Goal: Task Accomplishment & Management: Use online tool/utility

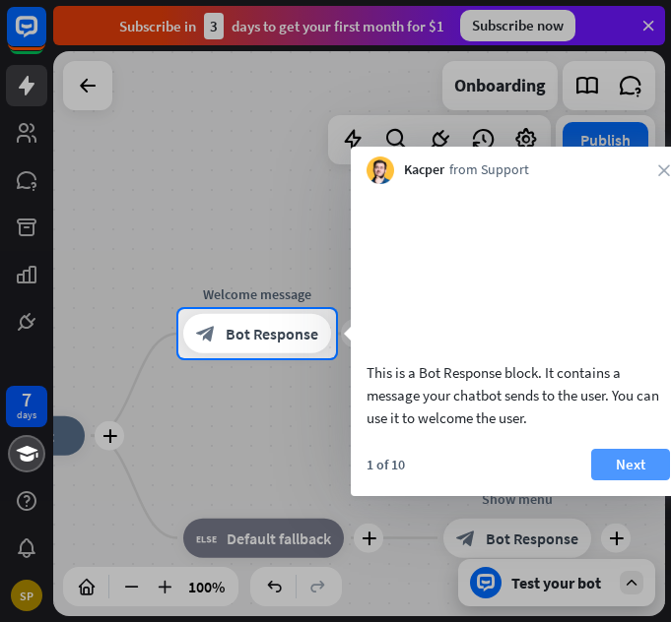
click at [652, 481] on button "Next" at bounding box center [630, 465] width 79 height 32
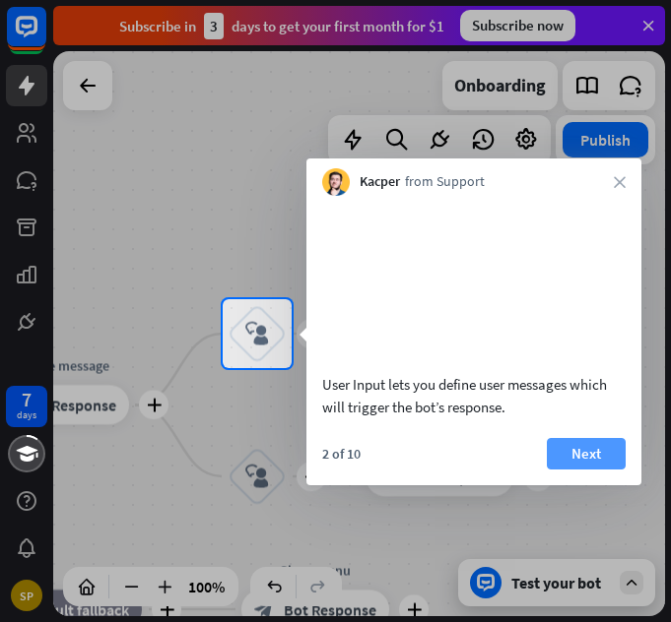
click at [579, 470] on button "Next" at bounding box center [586, 454] width 79 height 32
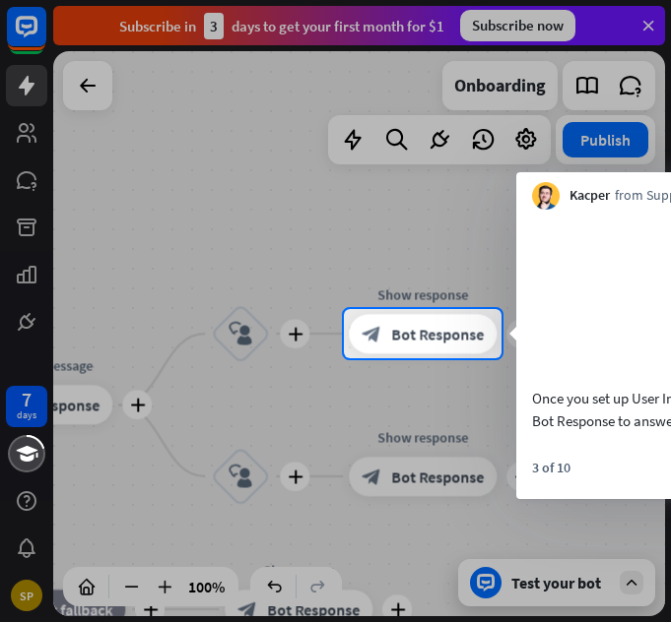
click at [579, 488] on body "7 days SP close Product Help First steps Get started with ChatBot Help Center F…" at bounding box center [335, 311] width 671 height 622
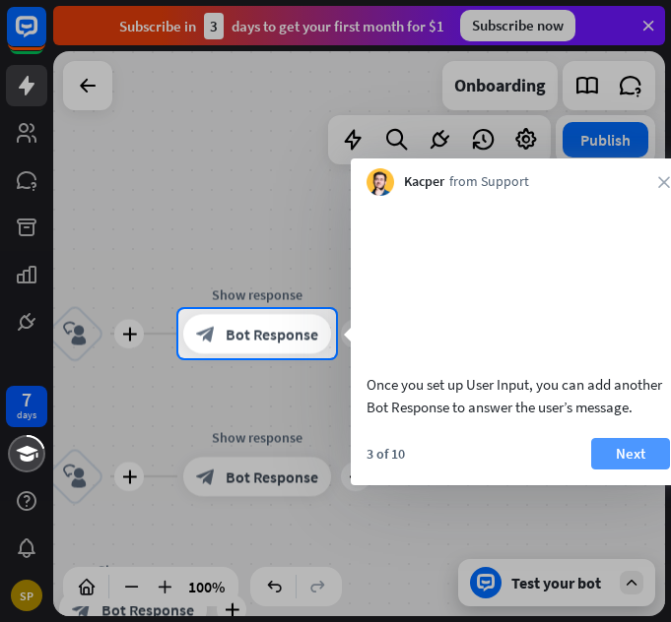
click at [605, 468] on button "Next" at bounding box center [630, 454] width 79 height 32
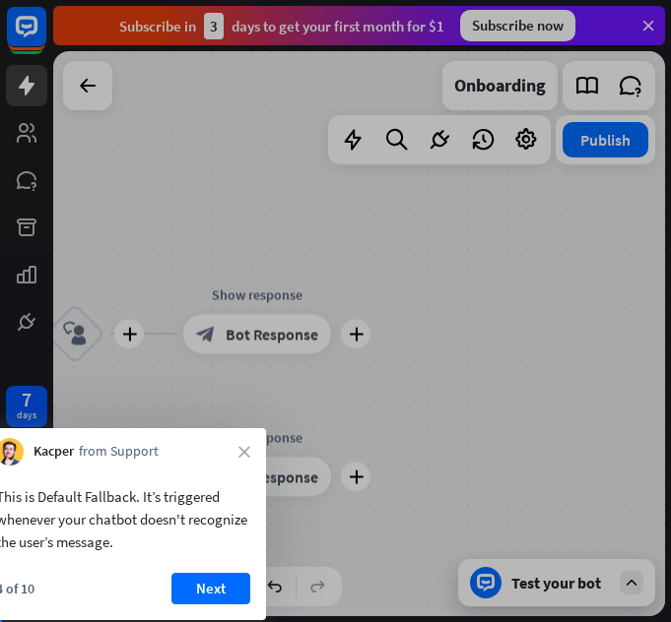
click at [605, 468] on div "7 days SP close Product Help First steps Get started with ChatBot Help Center F…" at bounding box center [335, 311] width 671 height 622
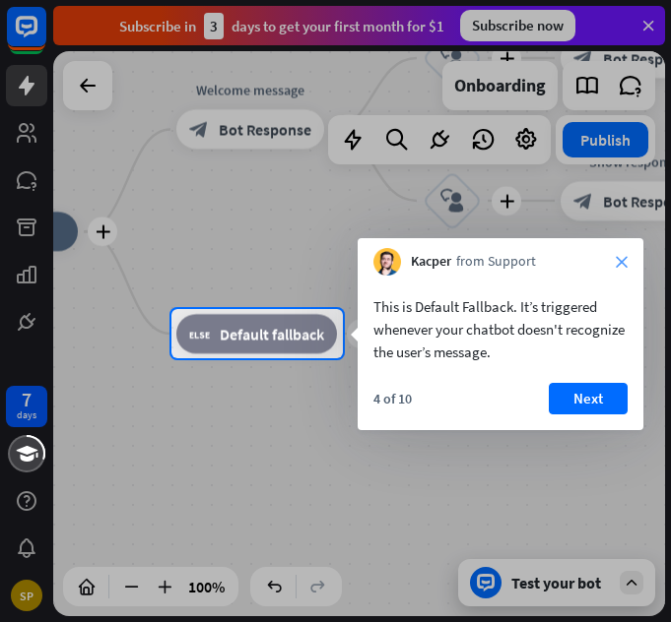
click at [620, 259] on icon "close" at bounding box center [622, 262] width 12 height 12
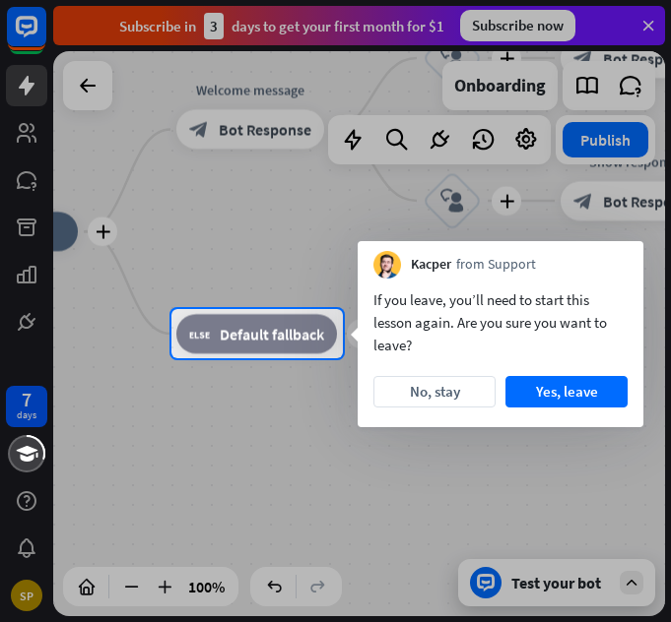
click at [615, 267] on div "Kacper from Support" at bounding box center [501, 259] width 286 height 37
click at [446, 384] on button "No, stay" at bounding box center [434, 392] width 122 height 32
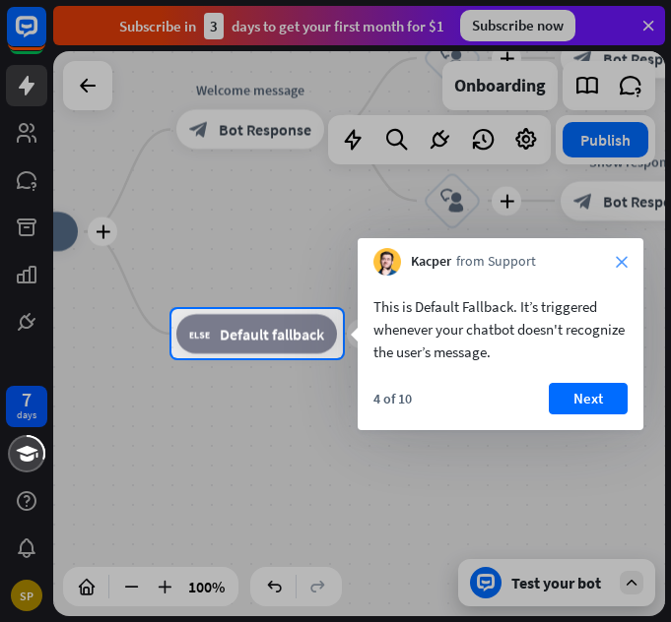
click at [618, 264] on icon "close" at bounding box center [622, 262] width 12 height 12
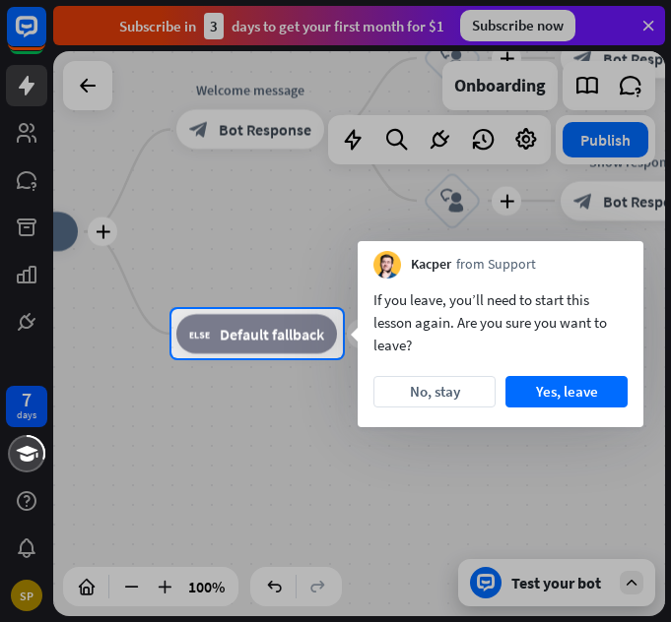
click at [618, 264] on div "Kacper from Support" at bounding box center [501, 259] width 286 height 37
click at [556, 379] on button "Yes, leave" at bounding box center [566, 392] width 122 height 32
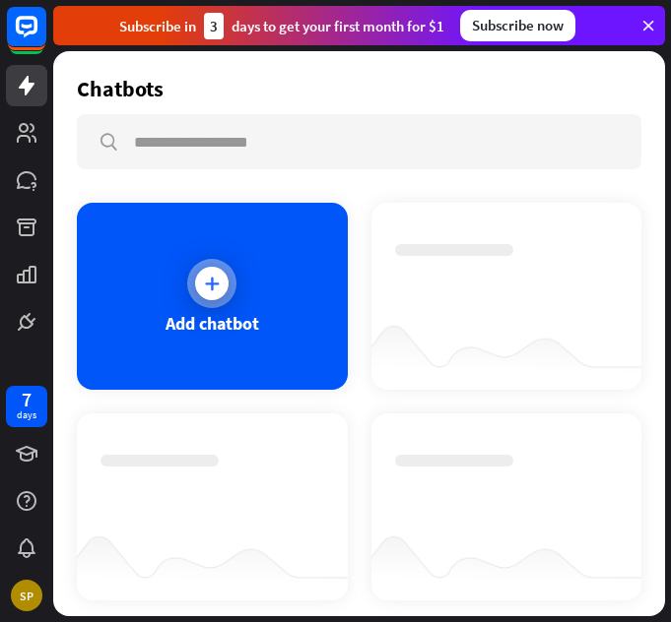
click at [174, 304] on div "Add chatbot" at bounding box center [212, 296] width 271 height 187
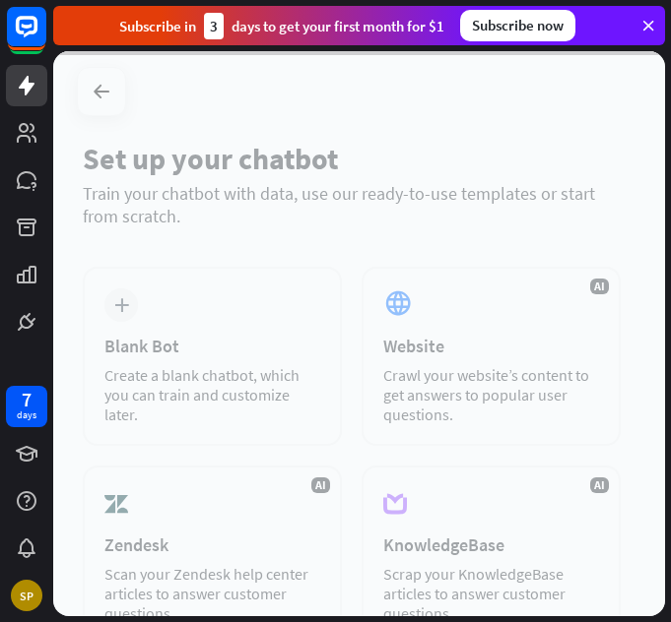
click at [174, 304] on div at bounding box center [359, 333] width 612 height 565
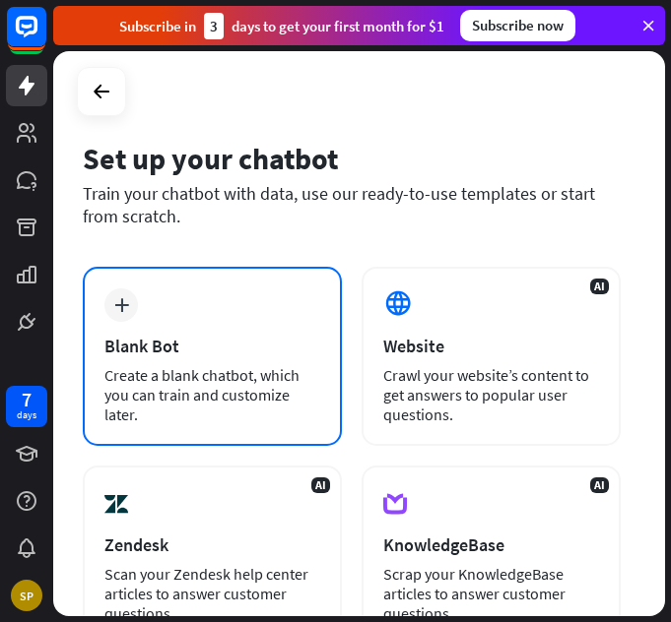
click at [173, 306] on div "plus Blank Bot Create a blank chatbot, which you can train and customize later." at bounding box center [212, 356] width 259 height 179
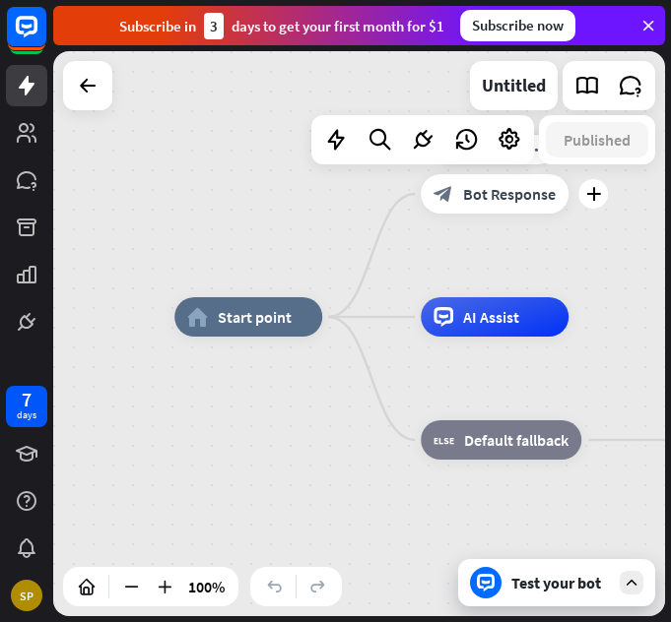
click at [492, 213] on div "block_bot_response Bot Response" at bounding box center [495, 193] width 148 height 39
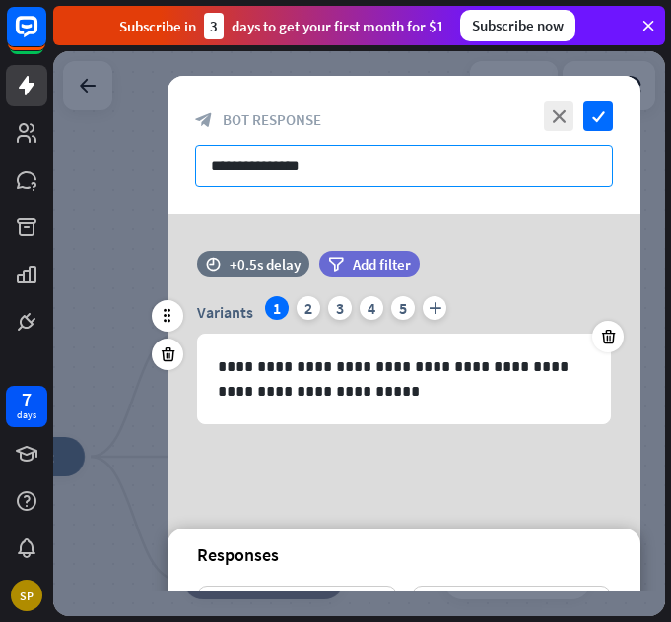
click at [487, 175] on input "**********" at bounding box center [404, 166] width 418 height 42
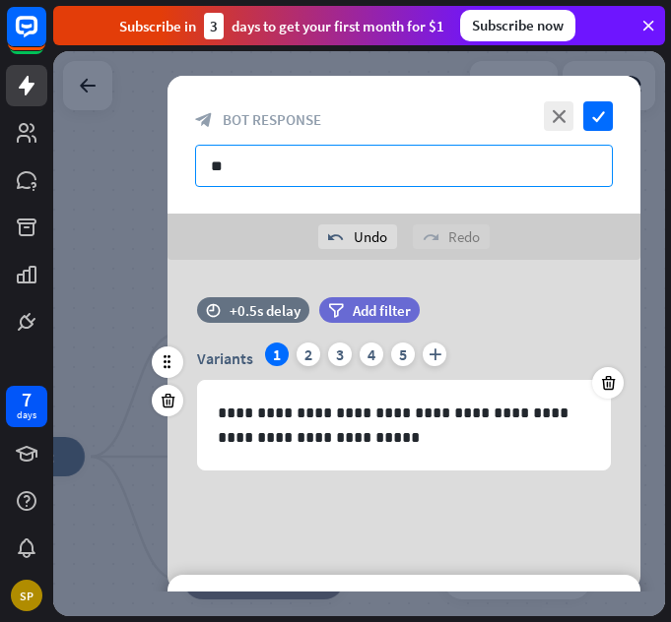
type input "*"
type input "********"
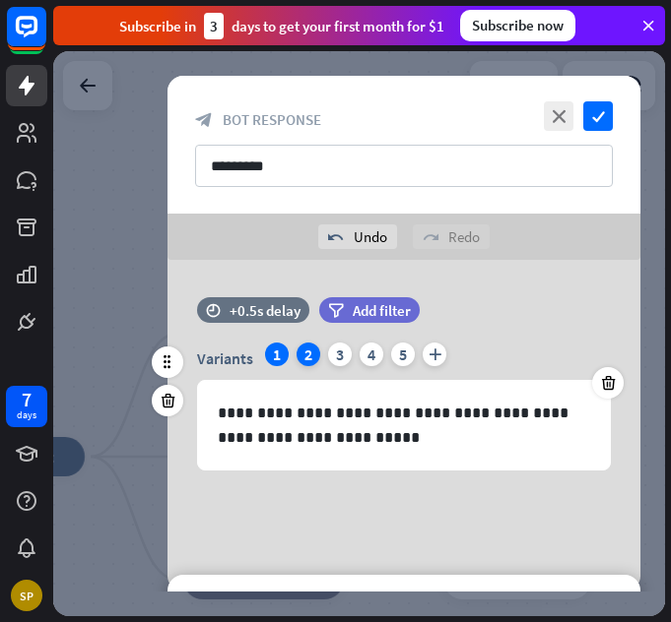
click at [312, 344] on div "2" at bounding box center [308, 355] width 24 height 24
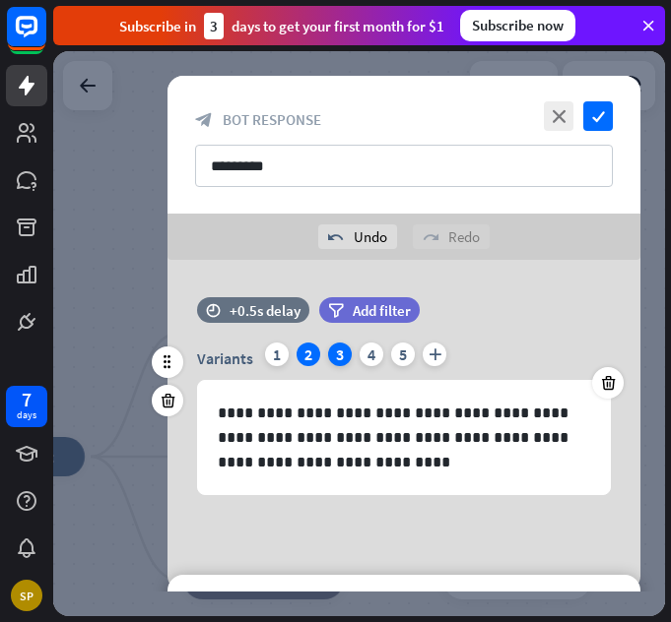
click at [328, 360] on div "3" at bounding box center [340, 355] width 24 height 24
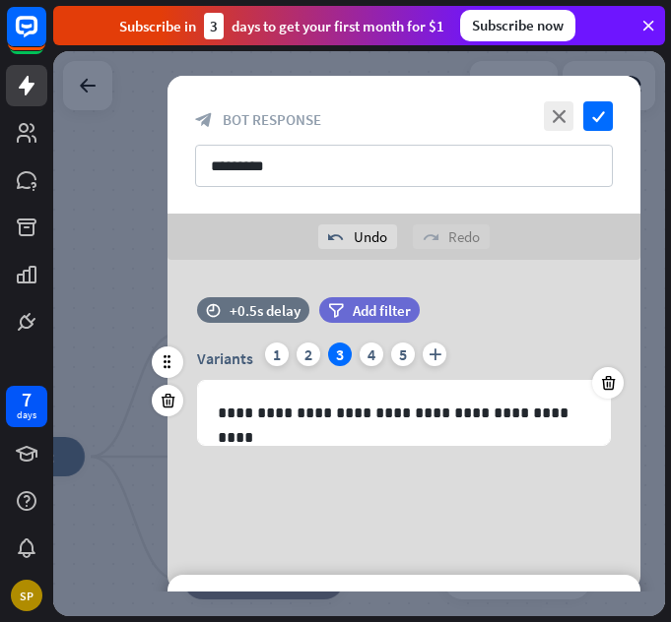
drag, startPoint x: 285, startPoint y: 363, endPoint x: 262, endPoint y: 345, distance: 29.4
click at [262, 345] on div "Variants 1 2 3 4 5 plus" at bounding box center [404, 359] width 414 height 32
click at [267, 352] on div "1" at bounding box center [277, 355] width 24 height 24
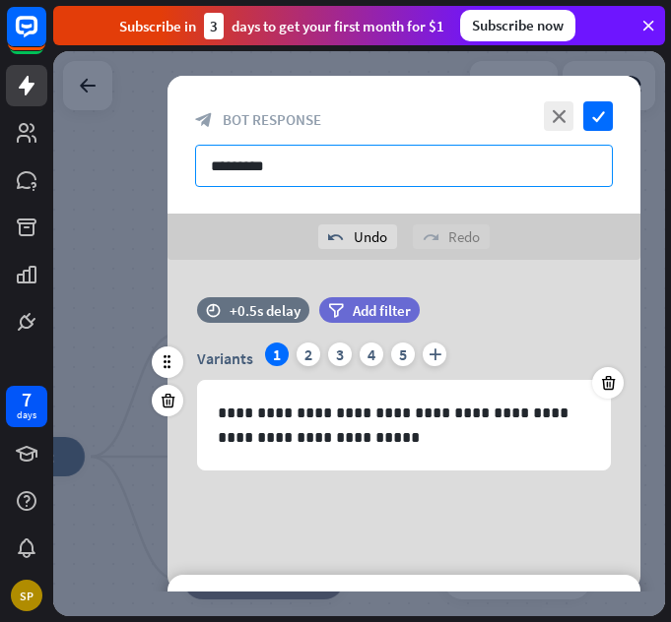
click at [323, 154] on input "********" at bounding box center [404, 166] width 418 height 42
